Goal: Information Seeking & Learning: Check status

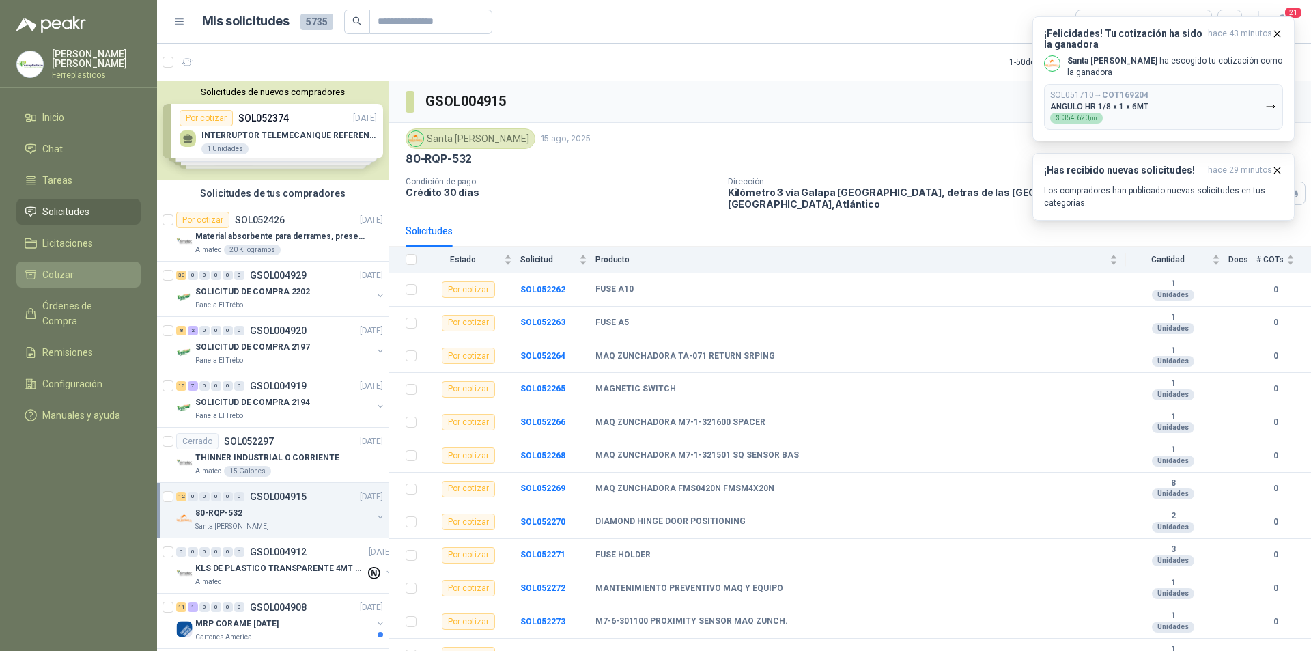
scroll to position [6, 0]
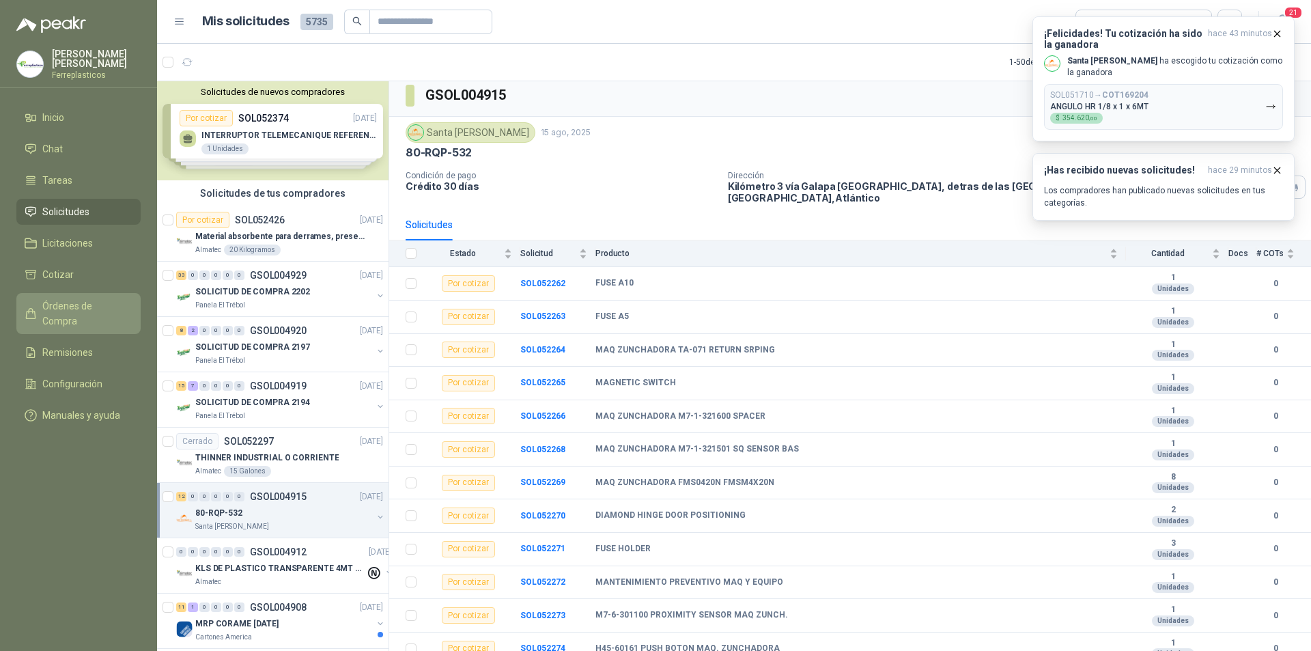
click at [74, 298] on span "Órdenes de Compra" at bounding box center [84, 313] width 85 height 30
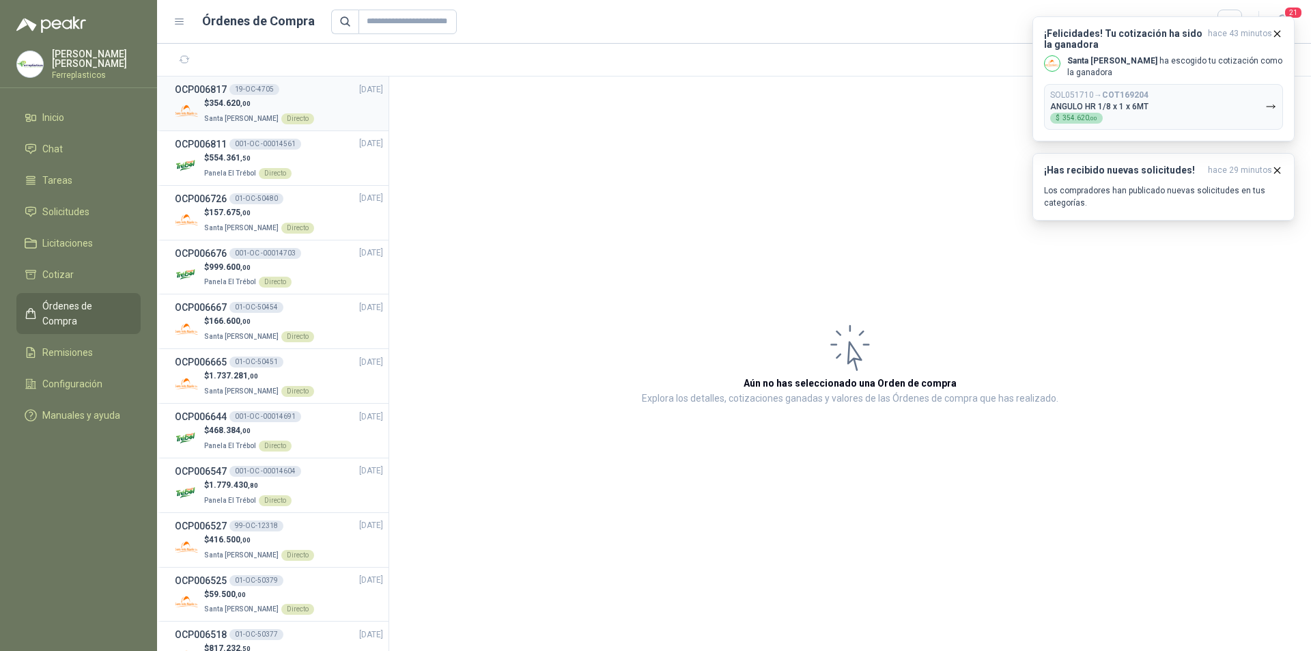
click at [326, 113] on div "$ 354.620 ,00 Santa [PERSON_NAME] Directo" at bounding box center [279, 111] width 208 height 28
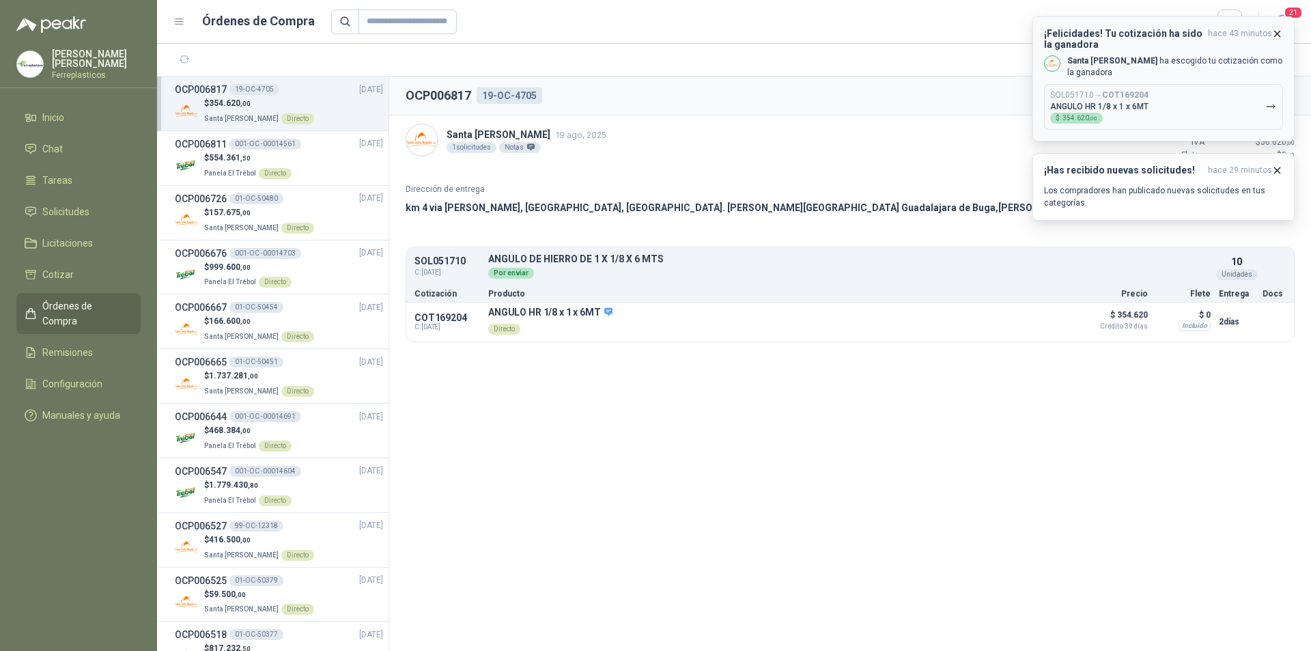
click at [1280, 35] on icon "button" at bounding box center [1277, 34] width 12 height 12
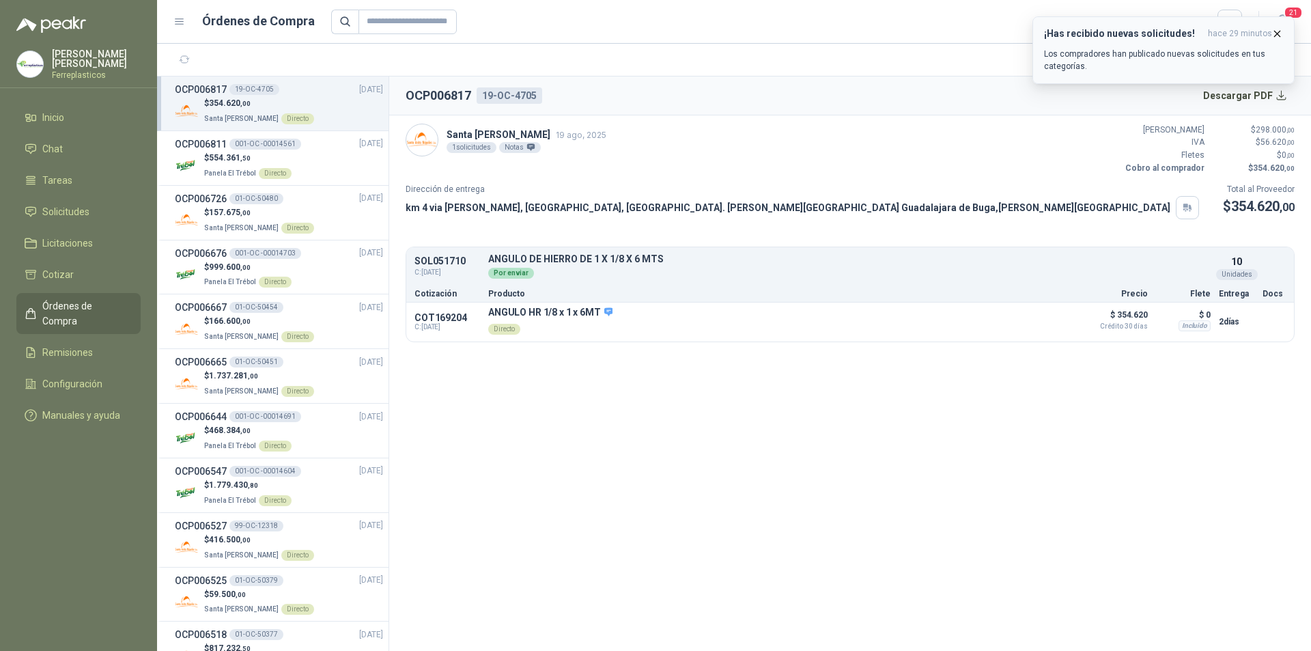
click at [1280, 33] on icon "button" at bounding box center [1277, 34] width 12 height 12
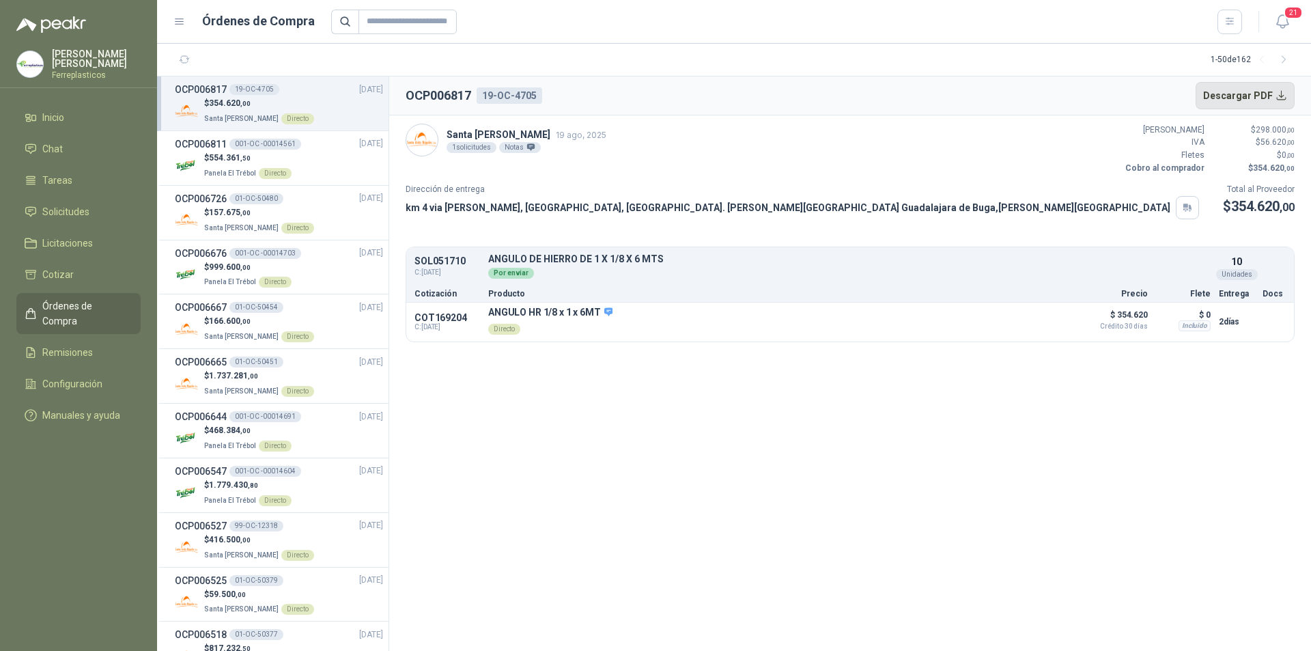
click at [1254, 91] on button "Descargar PDF" at bounding box center [1246, 95] width 100 height 27
click at [78, 214] on span "Solicitudes" at bounding box center [65, 211] width 47 height 15
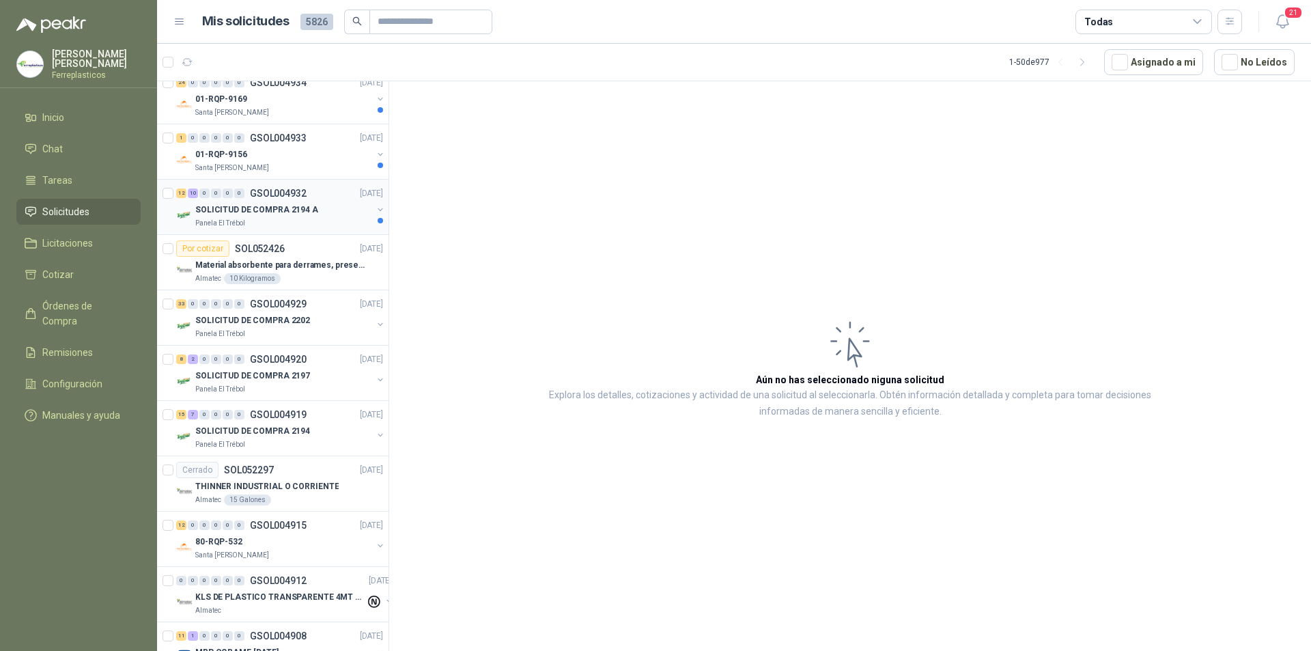
scroll to position [888, 0]
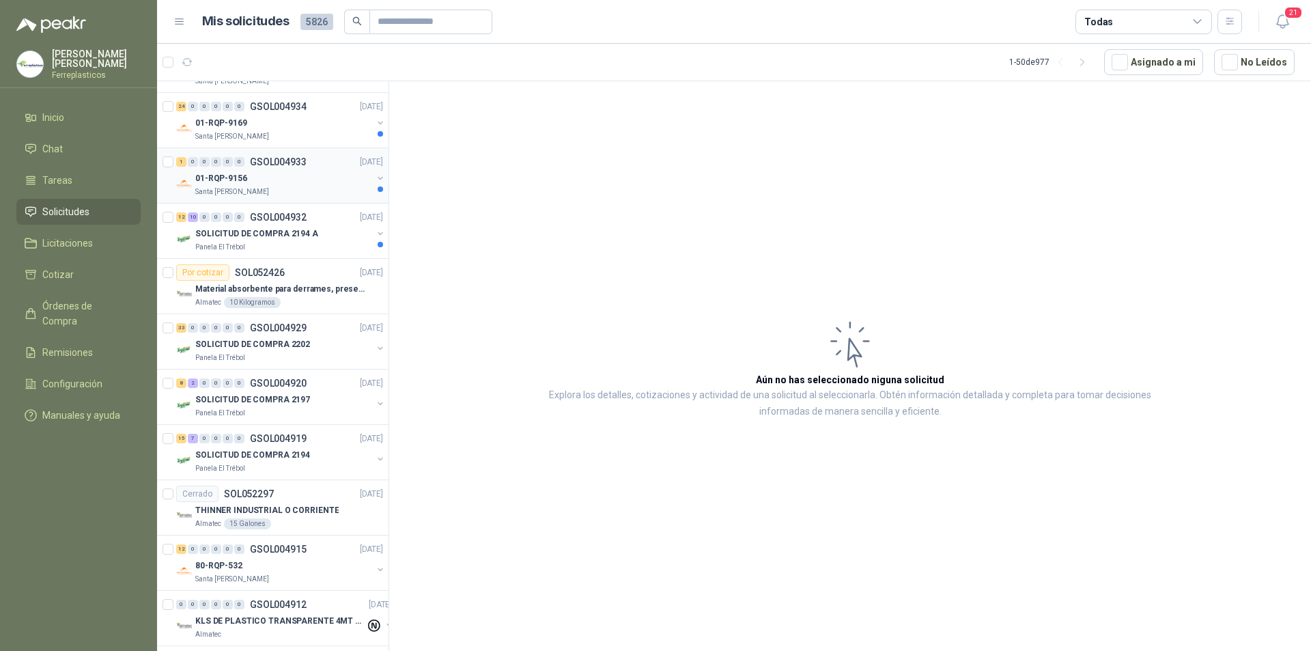
click at [287, 182] on div "01-RQP-9156" at bounding box center [283, 178] width 177 height 16
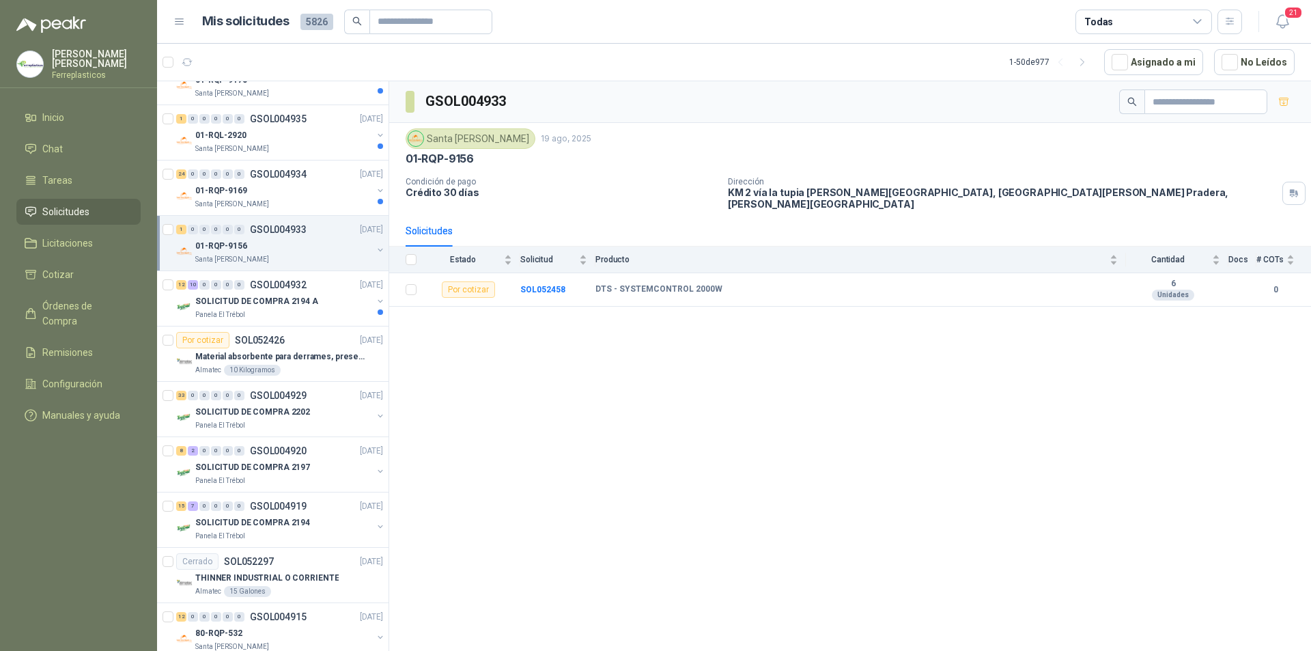
scroll to position [819, 0]
click at [273, 186] on div "01-RQP-9169" at bounding box center [283, 191] width 177 height 16
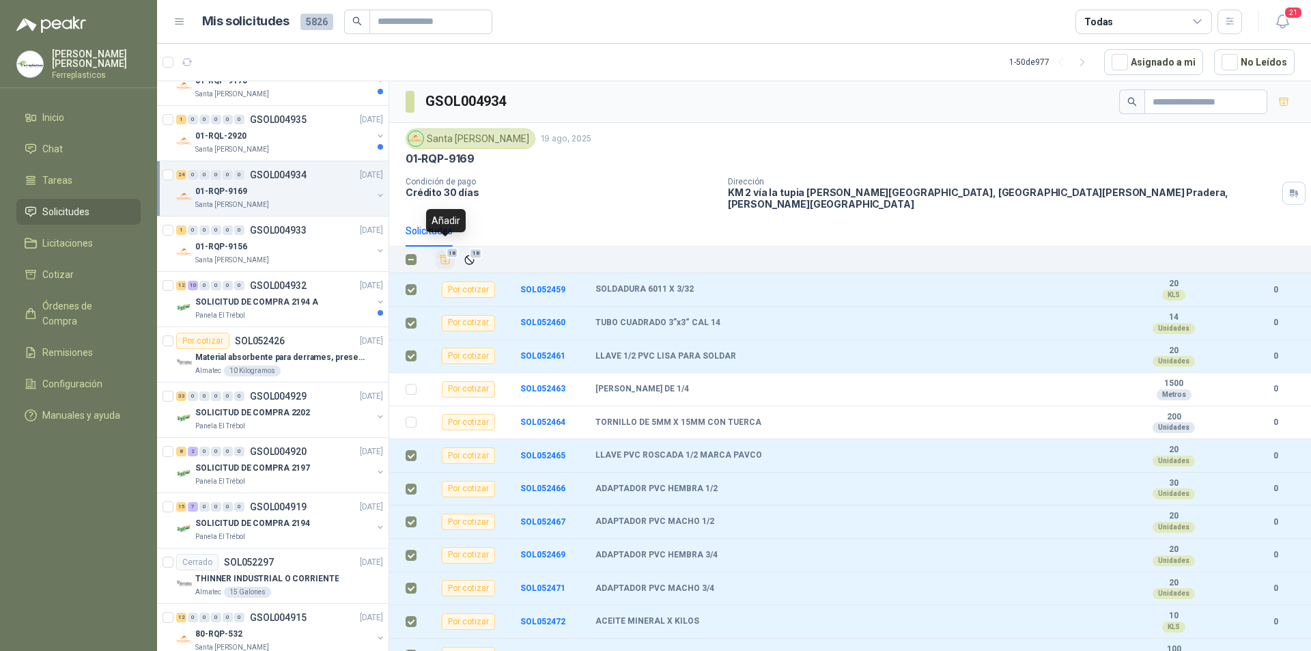
click at [444, 253] on icon "Añadir" at bounding box center [445, 259] width 12 height 12
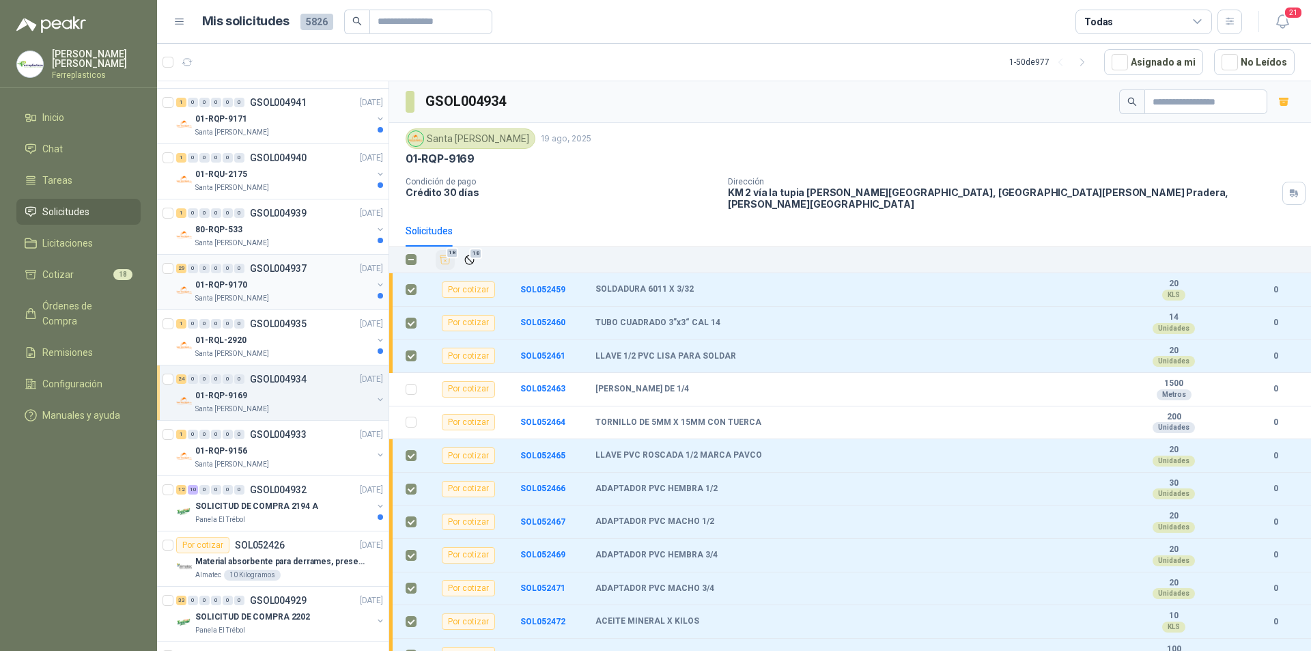
scroll to position [614, 0]
click at [260, 335] on div "01-RQL-2920" at bounding box center [283, 341] width 177 height 16
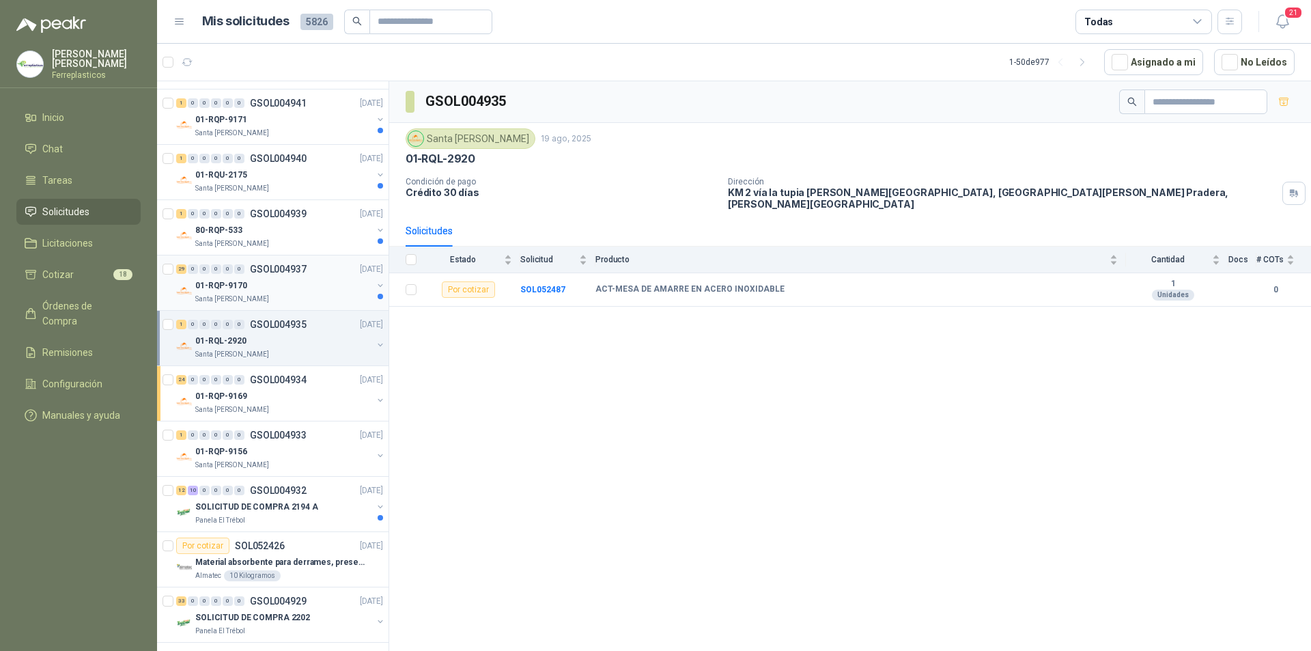
click at [279, 287] on div "01-RQP-9170" at bounding box center [283, 285] width 177 height 16
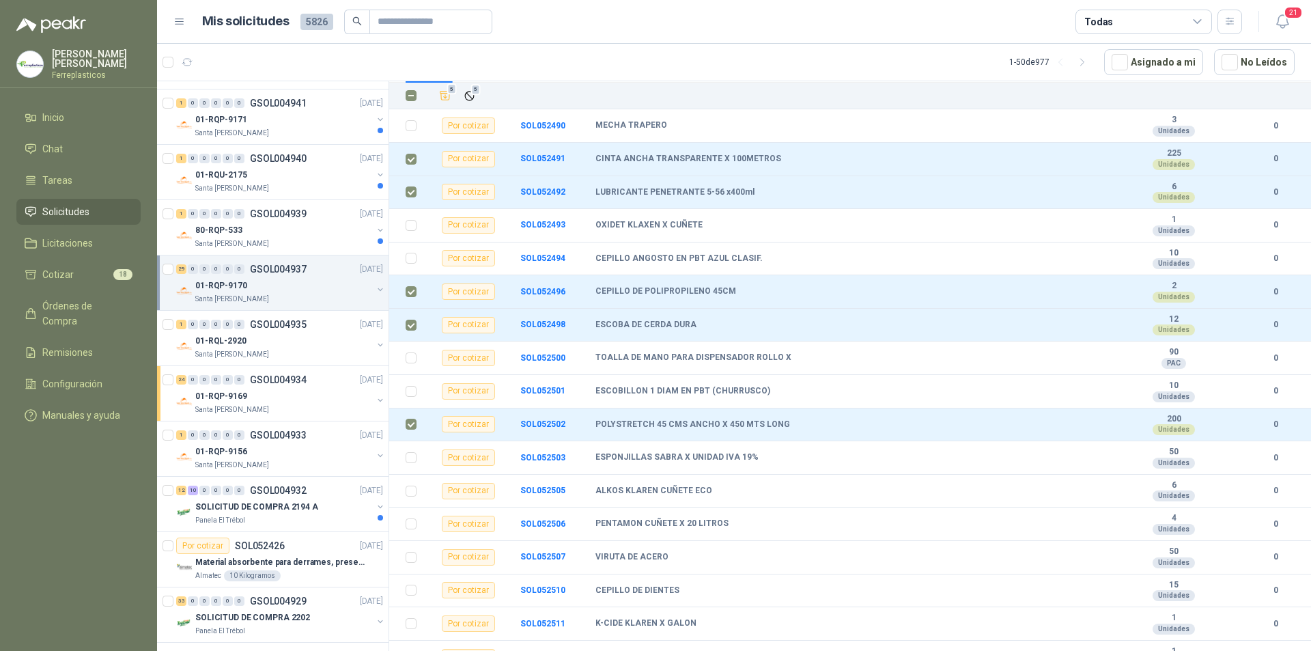
scroll to position [161, 0]
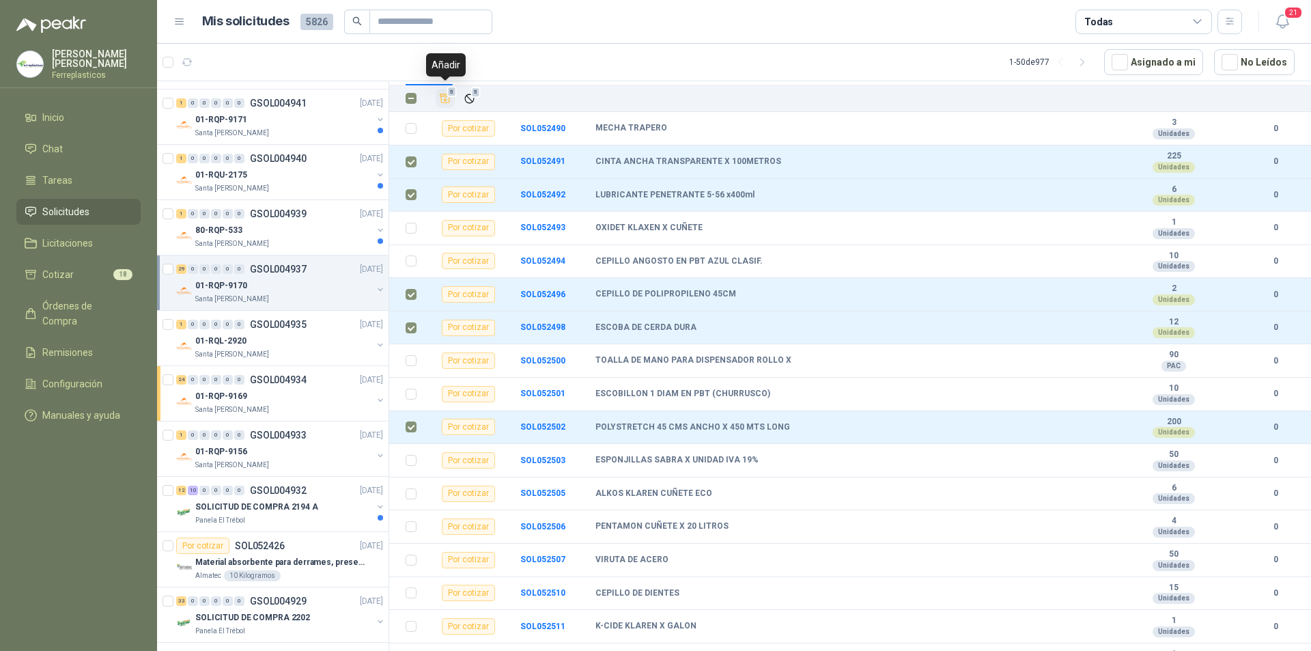
click at [440, 92] on icon "Añadir" at bounding box center [445, 98] width 12 height 12
click at [302, 221] on div "1 0 0 0 0 0 GSOL004939 [DATE]" at bounding box center [281, 214] width 210 height 16
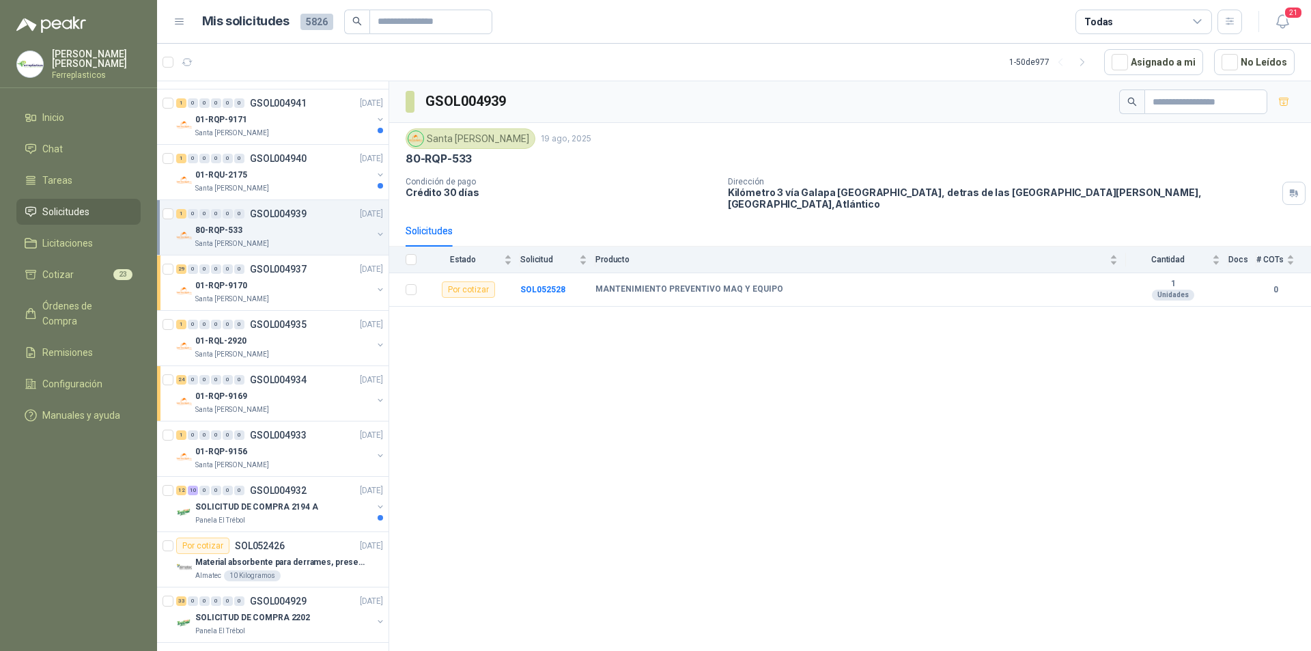
scroll to position [546, 0]
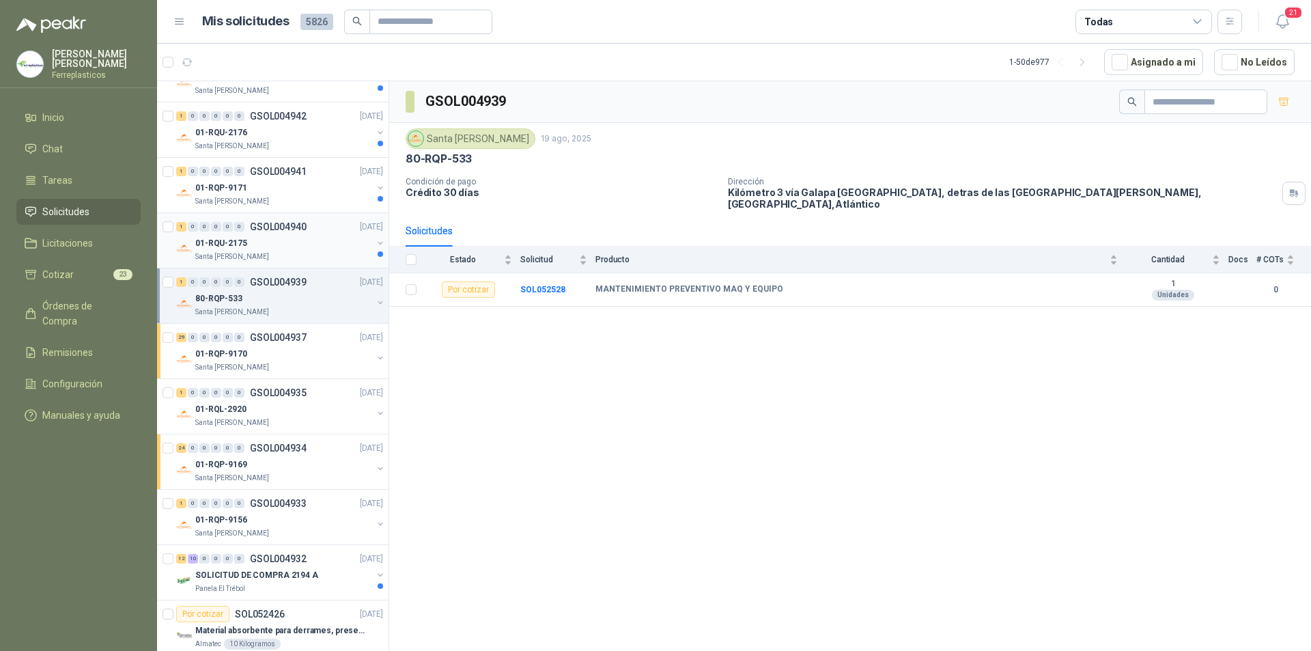
click at [296, 252] on div "Santa [PERSON_NAME]" at bounding box center [283, 256] width 177 height 11
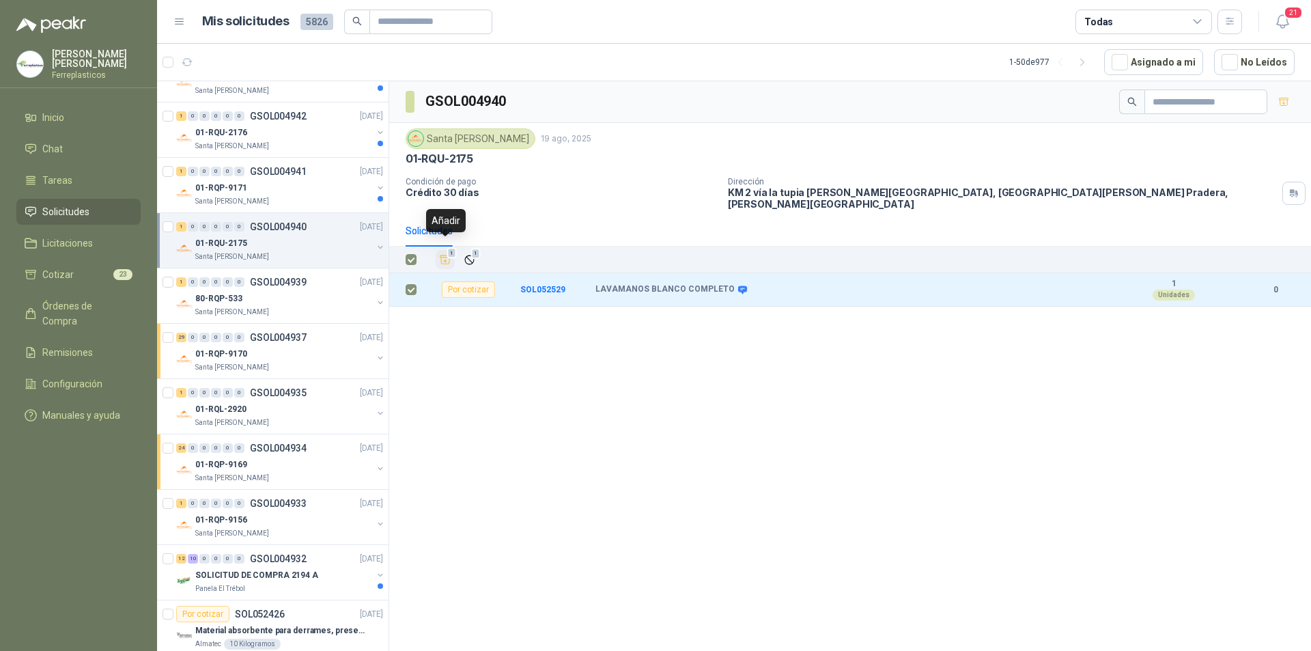
click at [448, 253] on icon "Añadir" at bounding box center [445, 259] width 12 height 12
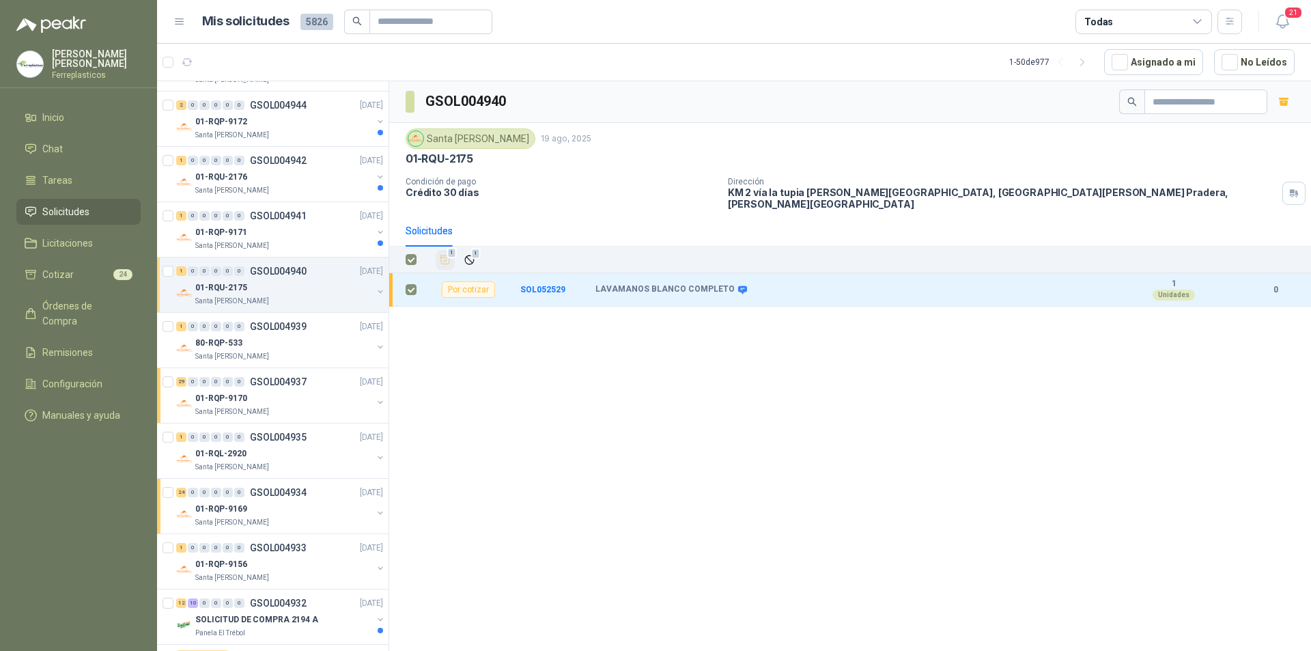
scroll to position [478, 0]
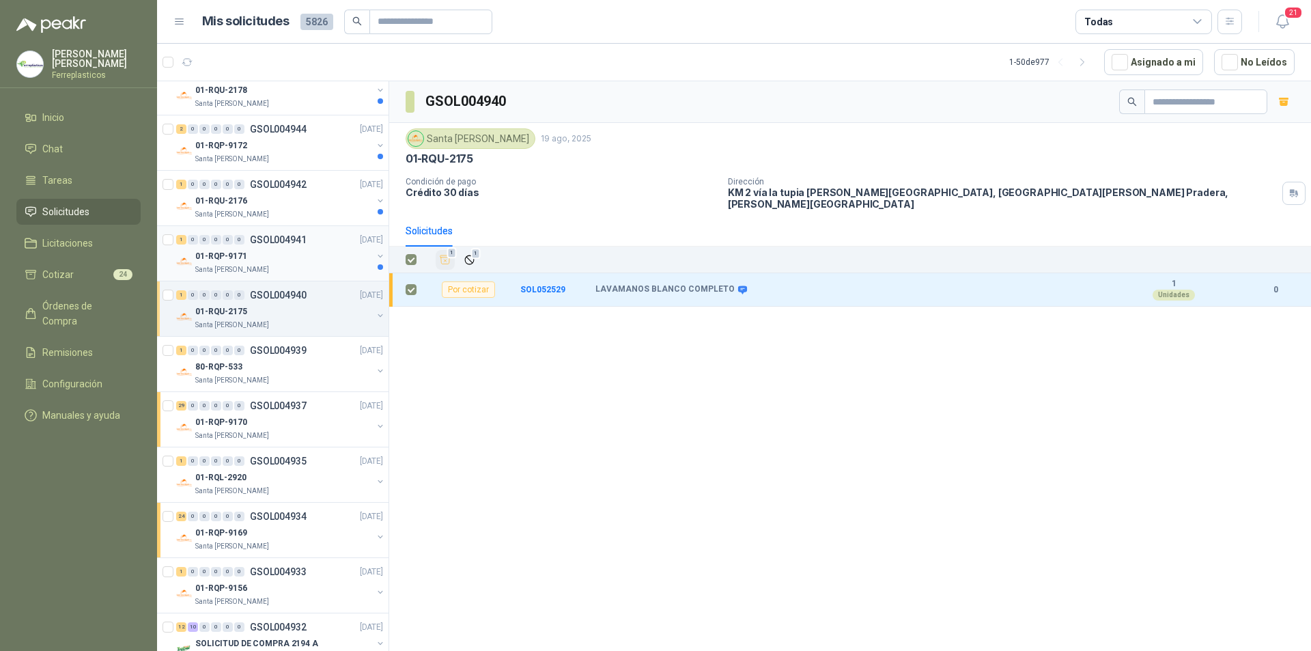
click at [299, 257] on div "01-RQP-9171" at bounding box center [283, 256] width 177 height 16
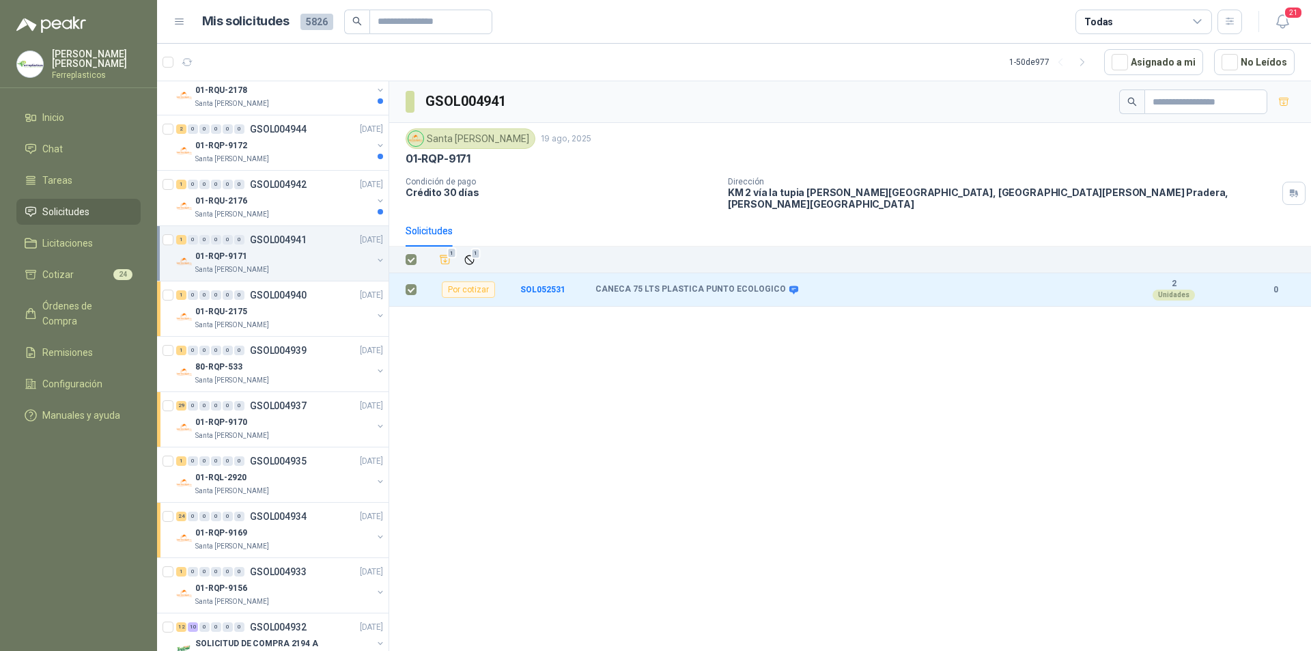
drag, startPoint x: 448, startPoint y: 248, endPoint x: 394, endPoint y: 272, distance: 59.0
click at [447, 248] on span "1" at bounding box center [452, 253] width 10 height 11
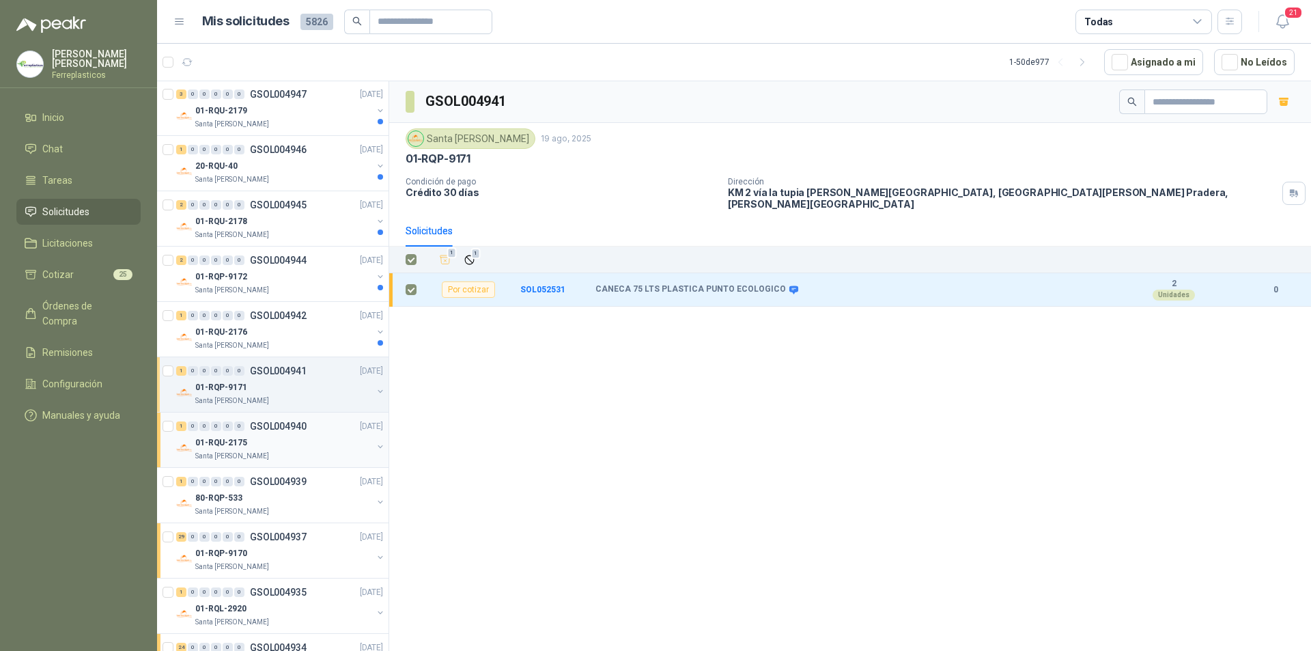
scroll to position [341, 0]
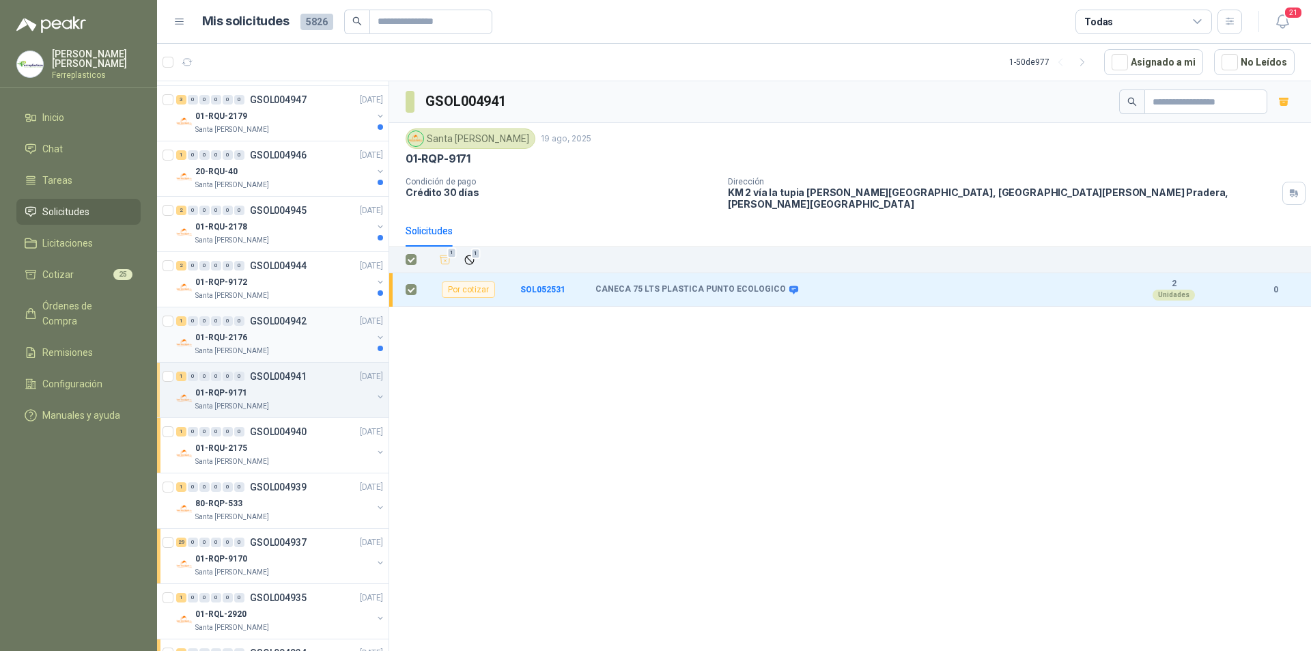
click at [264, 333] on div "01-RQU-2176" at bounding box center [283, 337] width 177 height 16
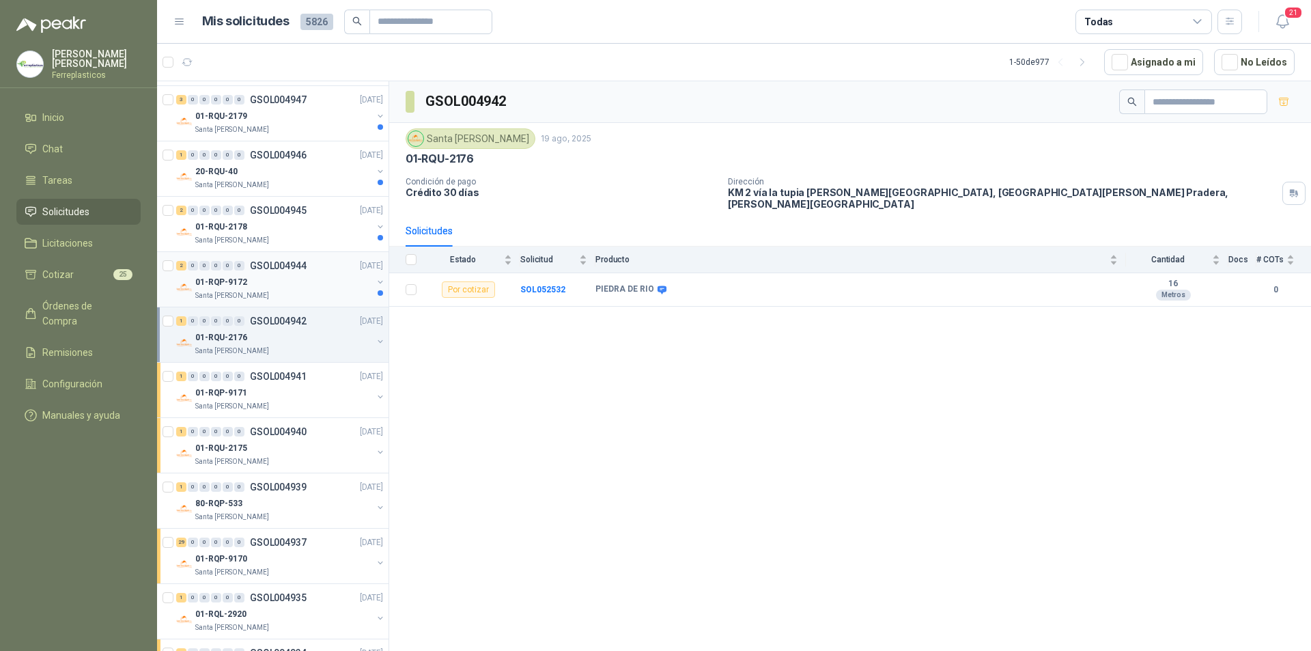
click at [284, 287] on div "01-RQP-9172" at bounding box center [283, 282] width 177 height 16
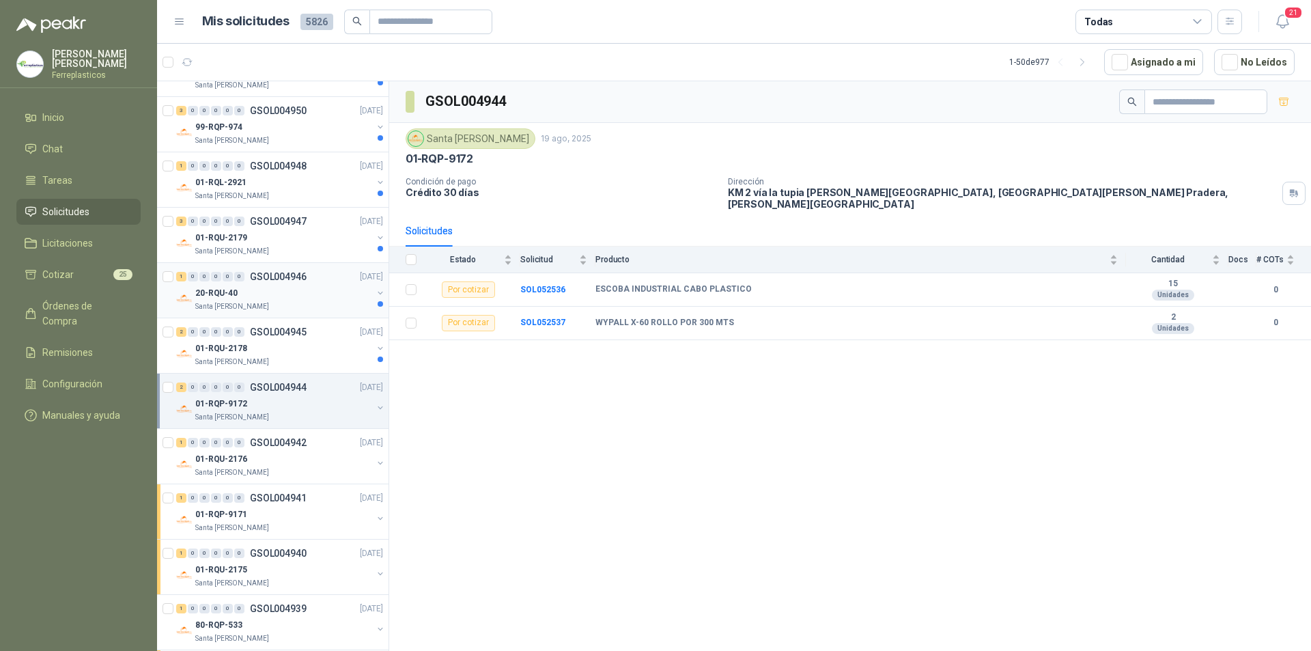
scroll to position [205, 0]
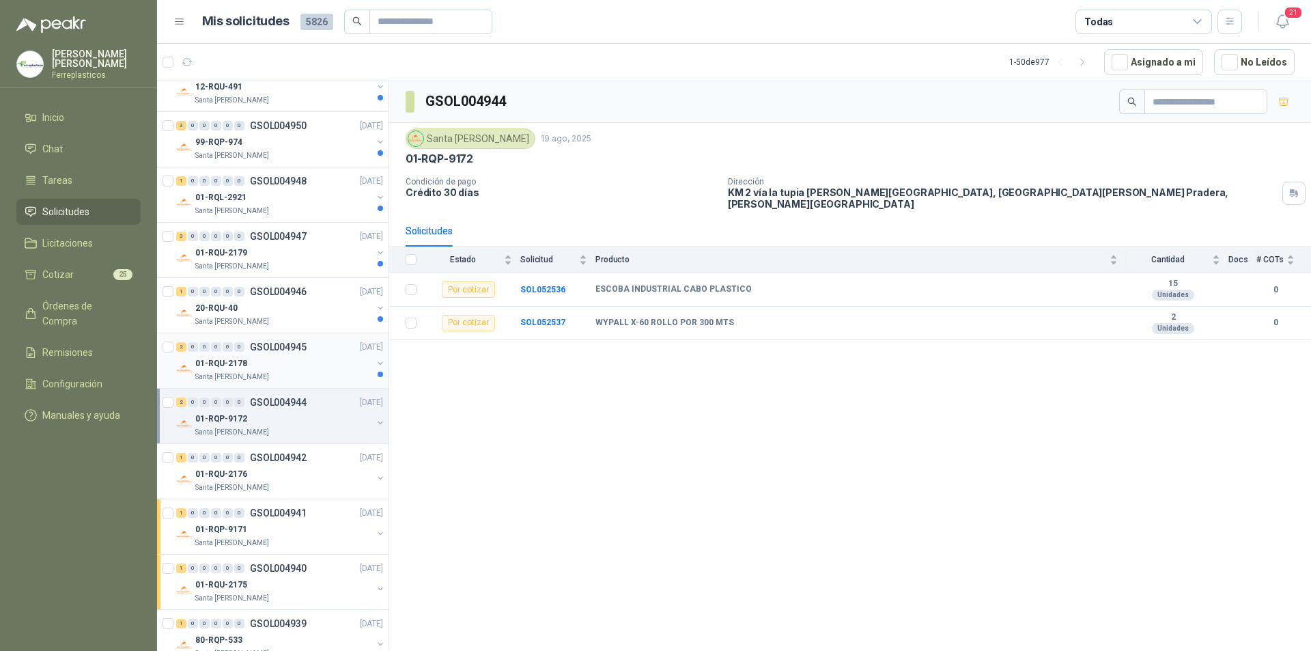
click at [266, 352] on p "GSOL004945" at bounding box center [278, 347] width 57 height 10
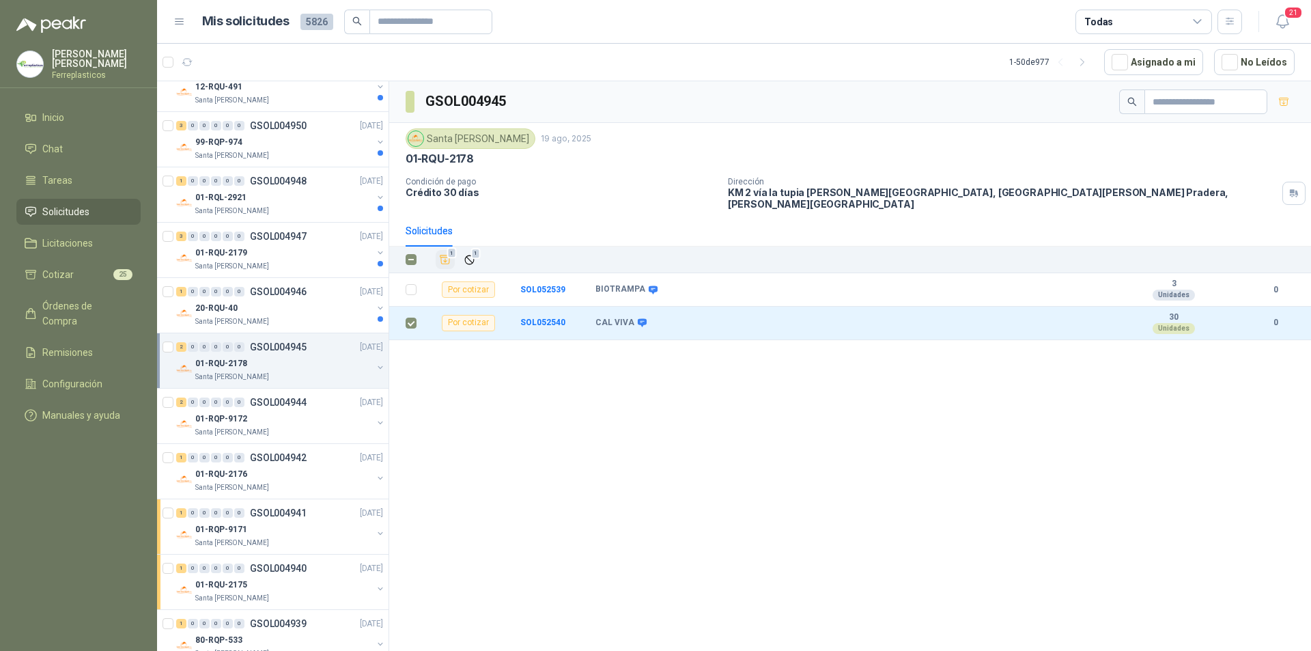
click at [444, 253] on icon "Añadir" at bounding box center [445, 259] width 12 height 12
click at [258, 332] on div "1 0 0 0 0 0 GSOL004946 [DATE] 20-RQU-40 Santa [PERSON_NAME]" at bounding box center [272, 305] width 231 height 55
click at [255, 309] on div "20-RQU-40" at bounding box center [283, 308] width 177 height 16
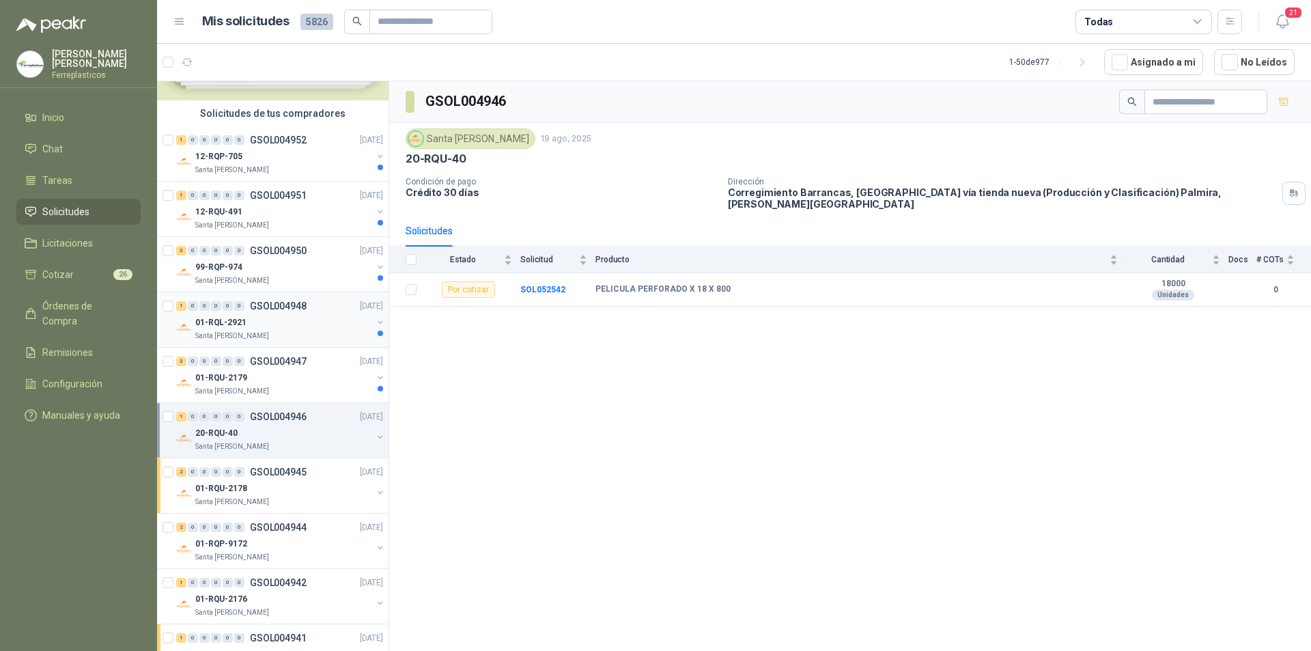
scroll to position [68, 0]
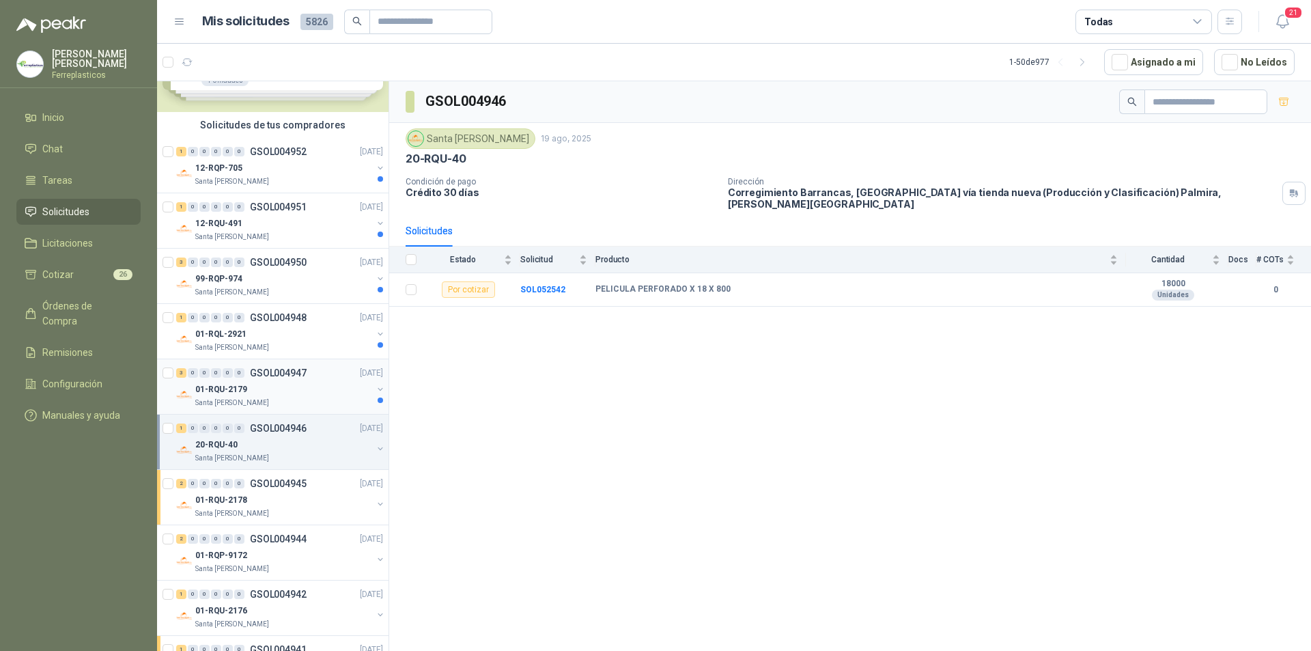
click at [286, 397] on div "Santa [PERSON_NAME]" at bounding box center [283, 402] width 177 height 11
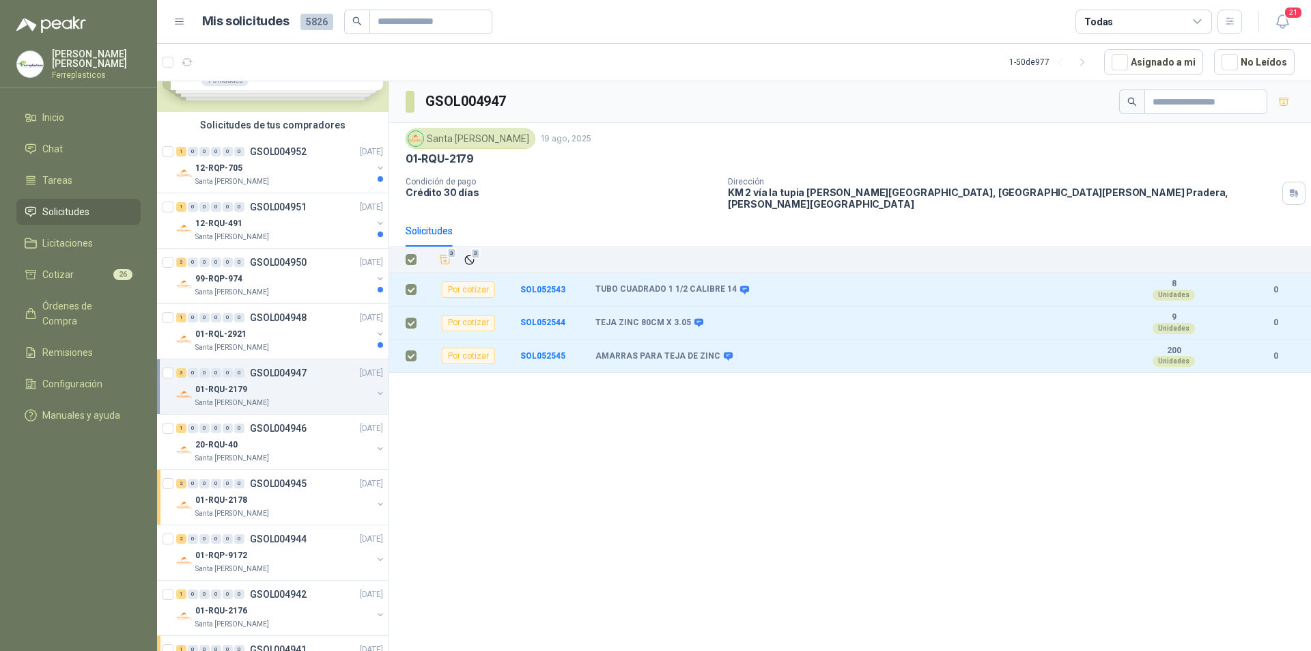
drag, startPoint x: 449, startPoint y: 249, endPoint x: 399, endPoint y: 286, distance: 61.9
click at [449, 253] on div "3" at bounding box center [445, 259] width 12 height 12
click at [305, 322] on p "GSOL004948" at bounding box center [278, 318] width 57 height 10
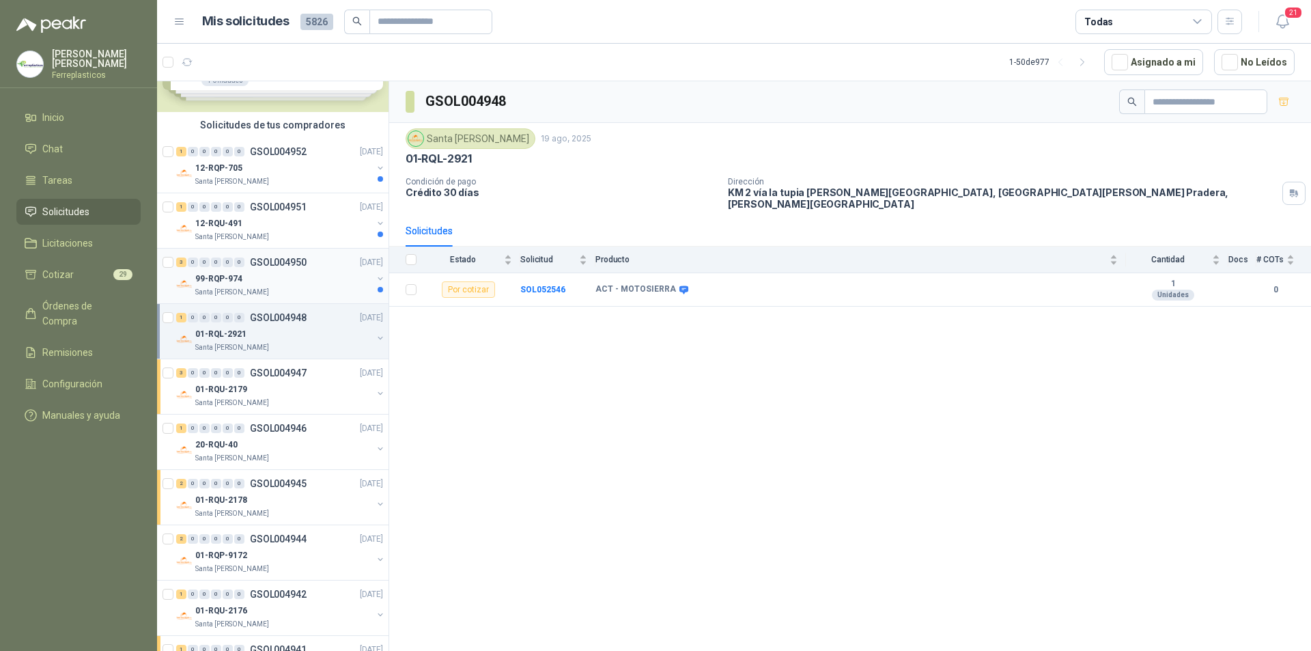
click at [326, 277] on div "99-RQP-974" at bounding box center [283, 278] width 177 height 16
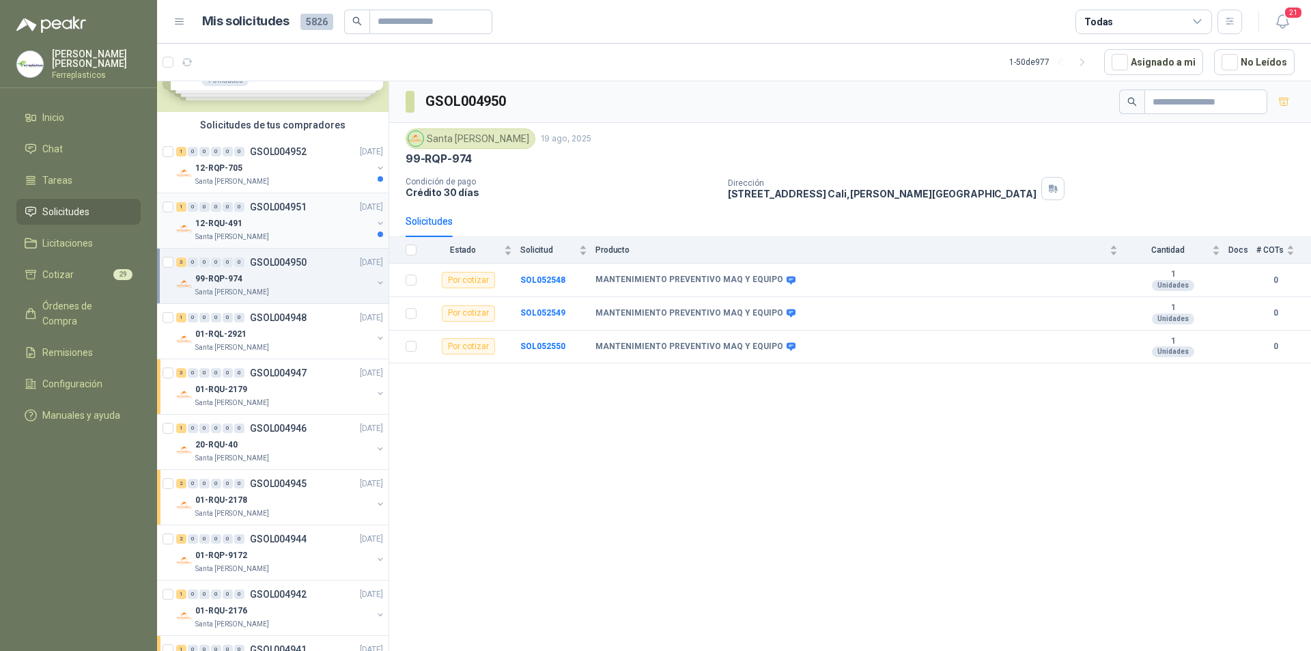
click at [283, 220] on div "12-RQU-491" at bounding box center [283, 223] width 177 height 16
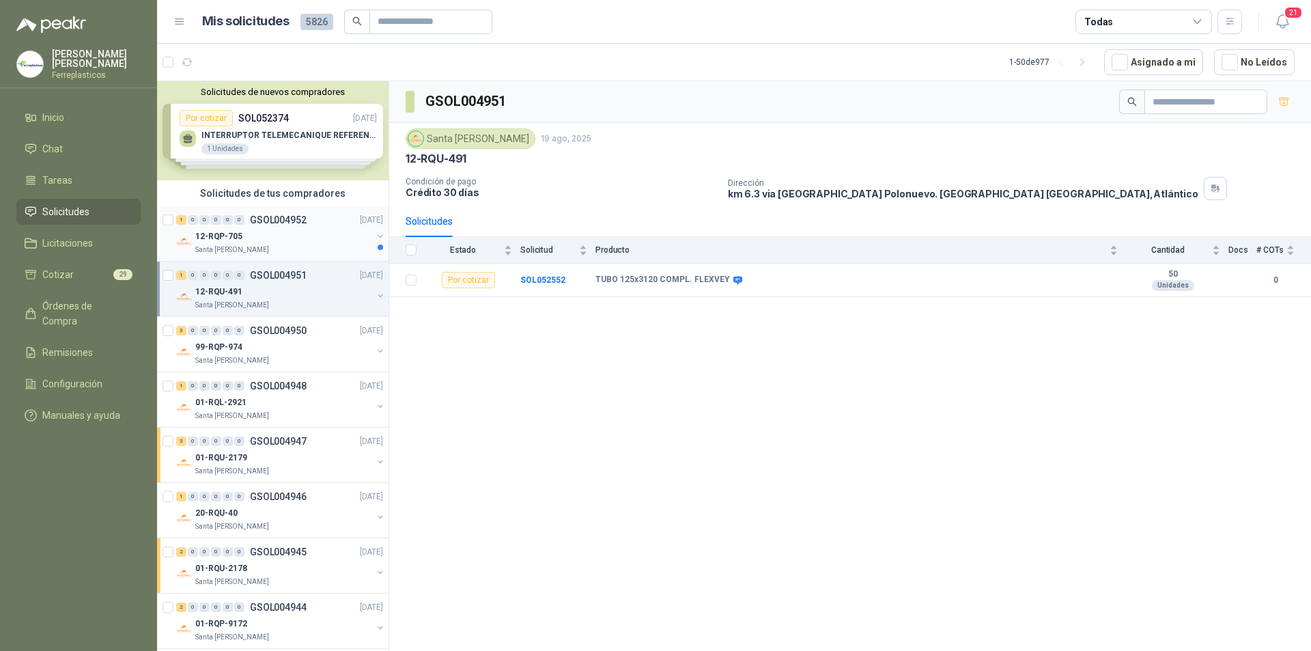
click at [312, 234] on div "12-RQP-705" at bounding box center [283, 236] width 177 height 16
